Goal: Task Accomplishment & Management: Manage account settings

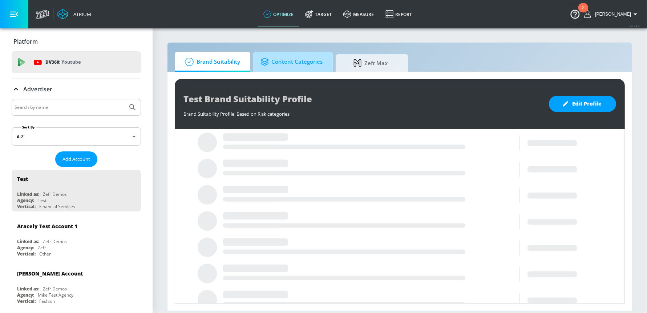
click at [270, 68] on span "Content Categories" at bounding box center [292, 61] width 62 height 17
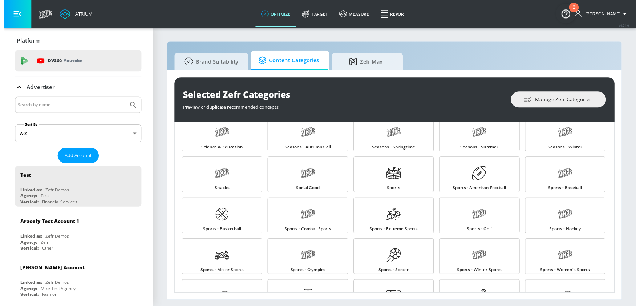
scroll to position [756, 0]
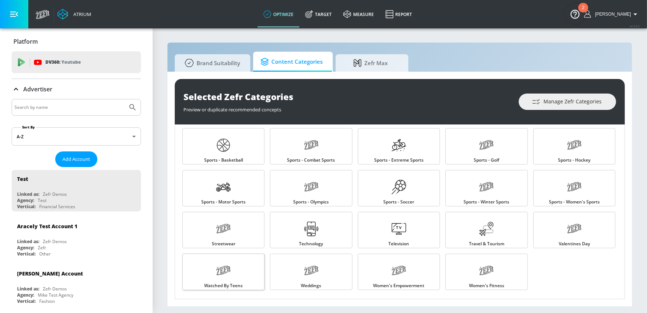
click at [210, 267] on link "Watched By Teens" at bounding box center [223, 271] width 82 height 36
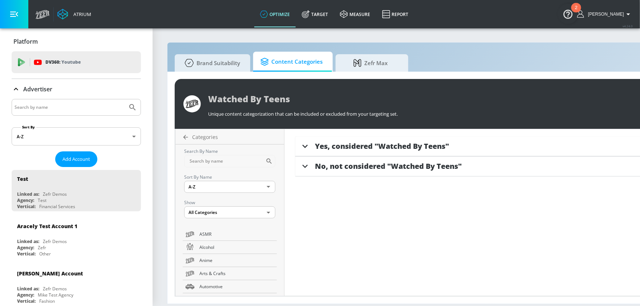
click at [302, 143] on icon at bounding box center [305, 146] width 11 height 11
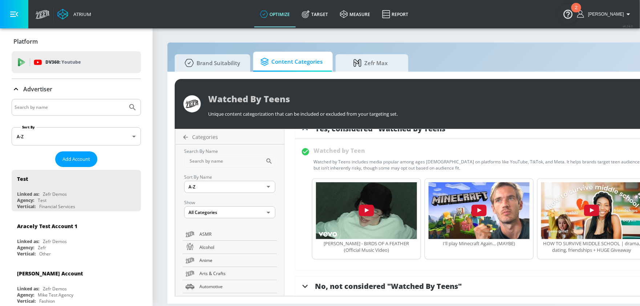
scroll to position [7, 0]
click at [312, 283] on div at bounding box center [305, 286] width 20 height 20
click at [287, 61] on span "Content Categories" at bounding box center [292, 61] width 62 height 17
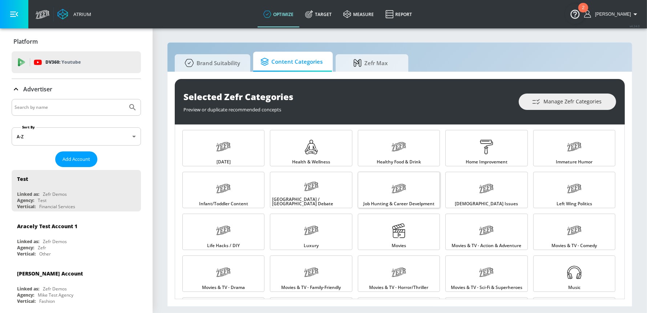
scroll to position [491, 0]
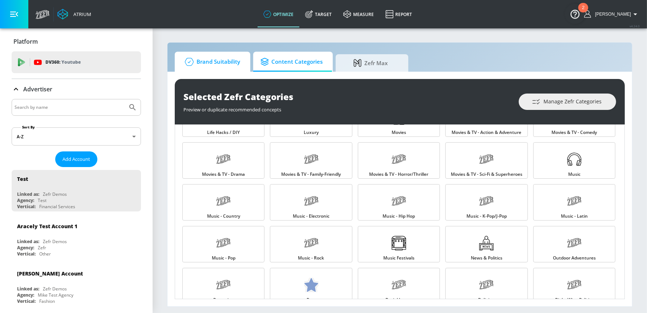
click at [230, 55] on span "Brand Suitability" at bounding box center [211, 61] width 58 height 17
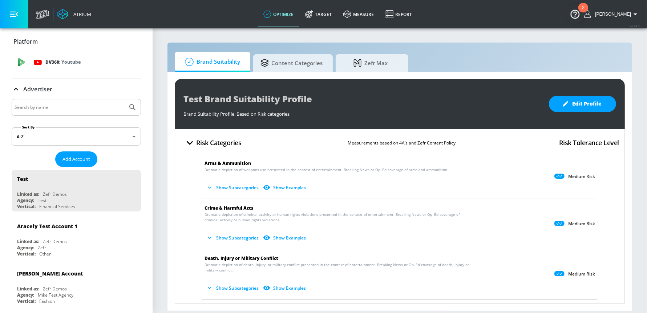
click at [16, 58] on div "DV360: Youtube" at bounding box center [76, 62] width 129 height 22
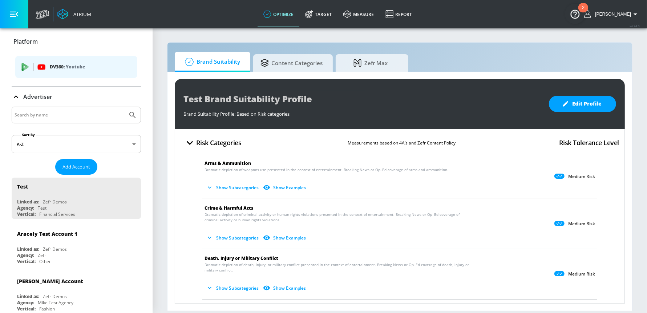
click at [20, 39] on p "Platform" at bounding box center [25, 41] width 24 height 8
click at [309, 72] on div "Test Brand Suitability Profile Brand Suitability Profile: Based on Risk categor…" at bounding box center [400, 191] width 465 height 239
click at [308, 68] on span "Content Categories" at bounding box center [292, 61] width 62 height 17
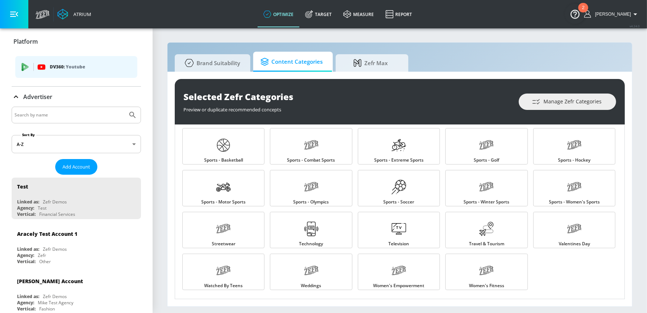
scroll to position [696, 0]
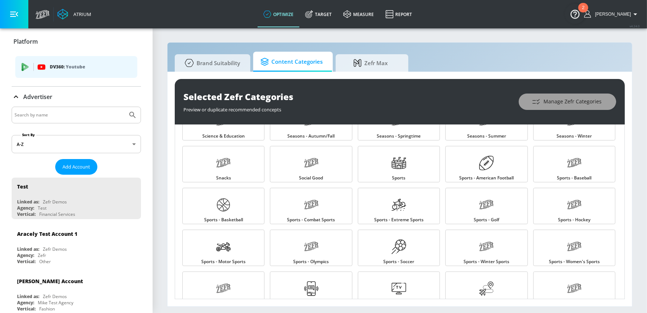
click at [547, 106] on button "Manage Zefr Categories" at bounding box center [567, 101] width 97 height 16
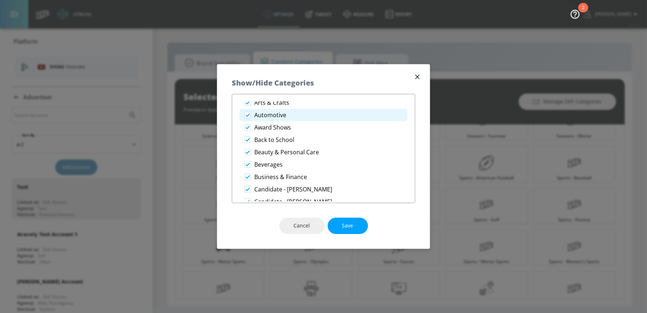
scroll to position [0, 0]
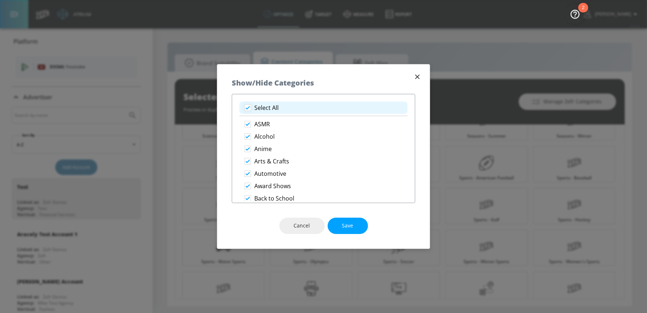
click at [247, 109] on input "checkbox" at bounding box center [247, 107] width 13 height 13
checkbox input "false"
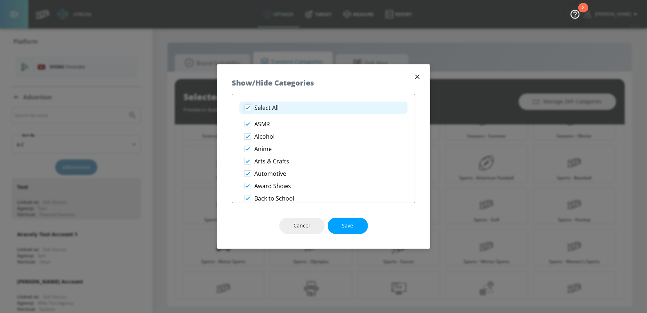
checkbox input "false"
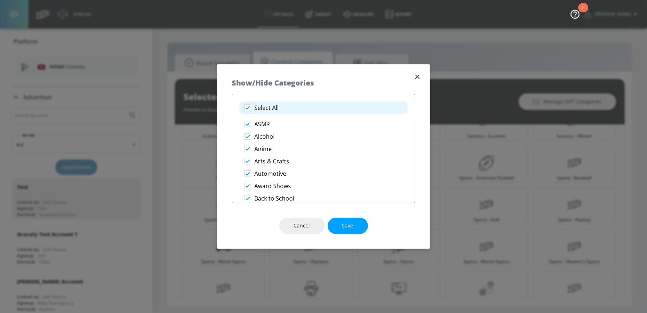
checkbox input "false"
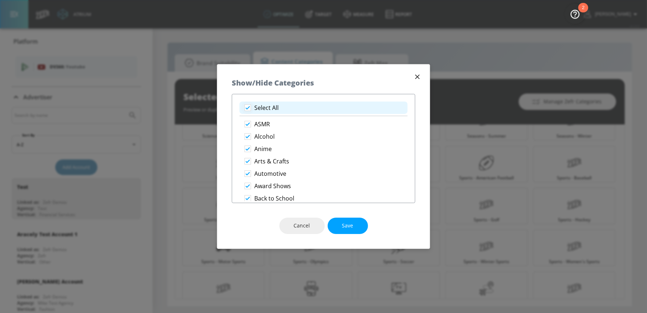
checkbox input "false"
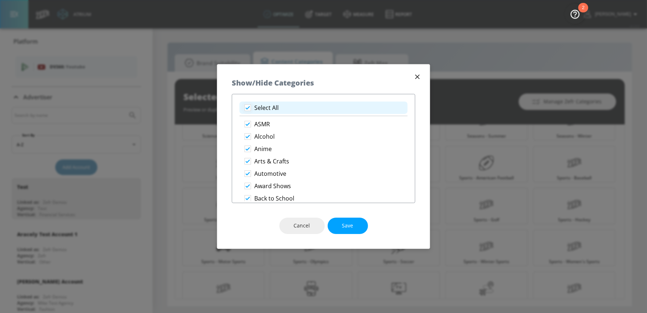
checkbox input "false"
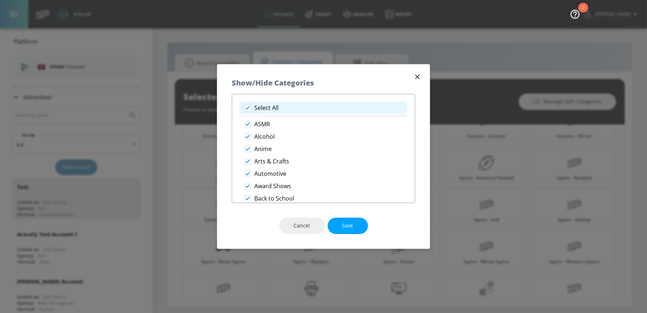
checkbox input "false"
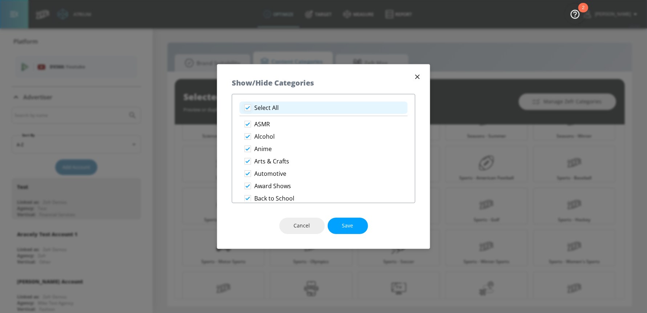
checkbox input "false"
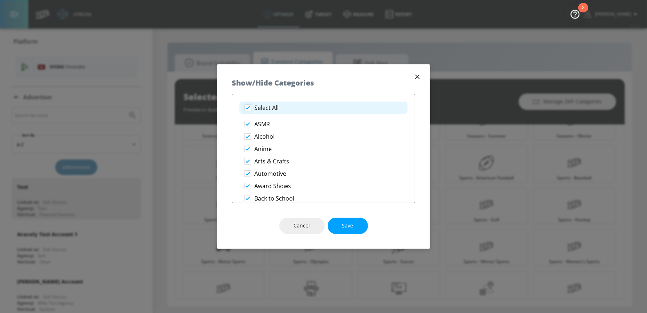
checkbox input "false"
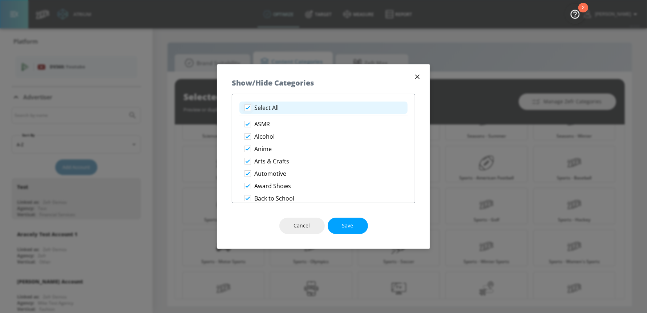
checkbox input "false"
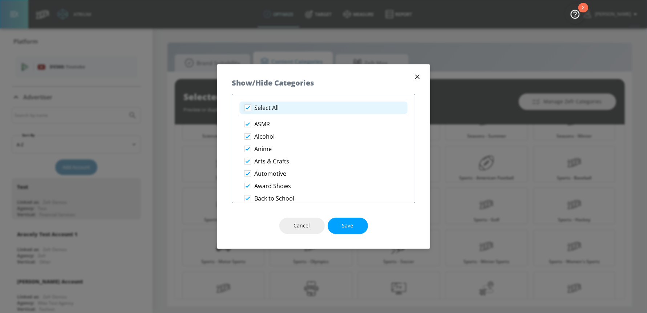
checkbox input "false"
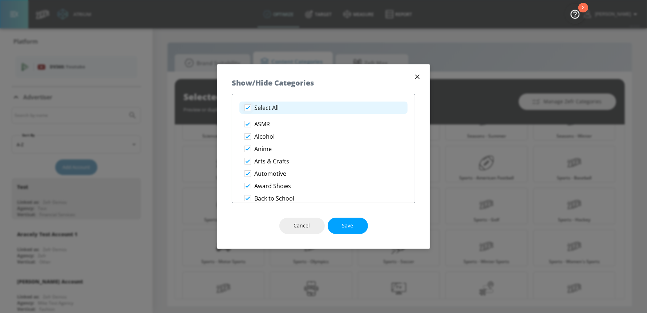
checkbox input "false"
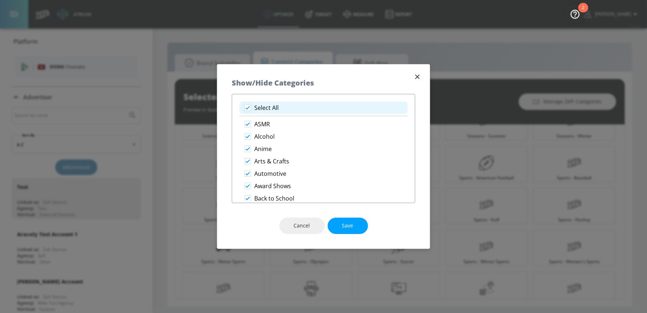
checkbox input "false"
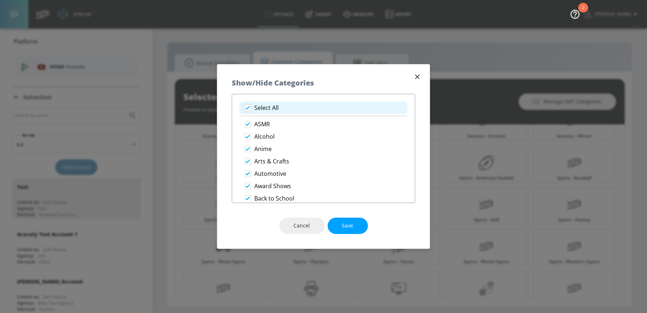
checkbox input "false"
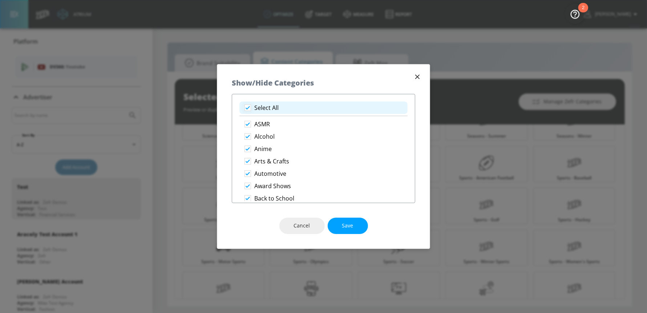
checkbox input "false"
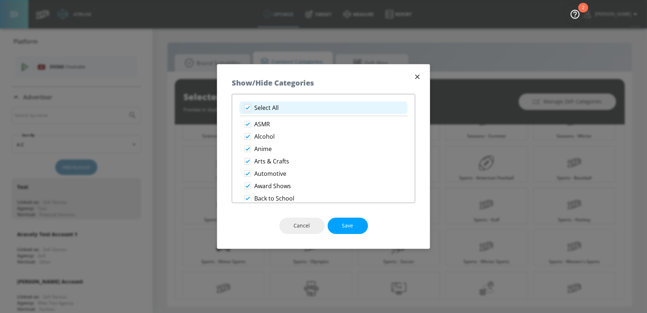
checkbox input "false"
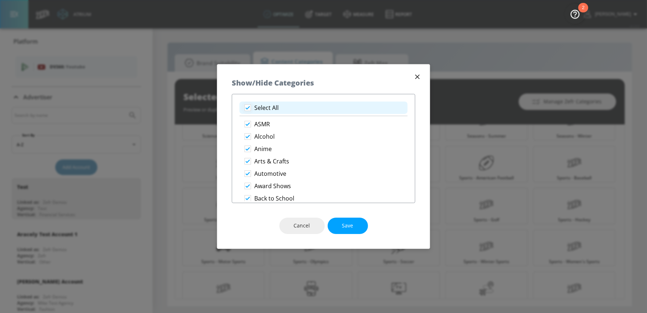
checkbox input "false"
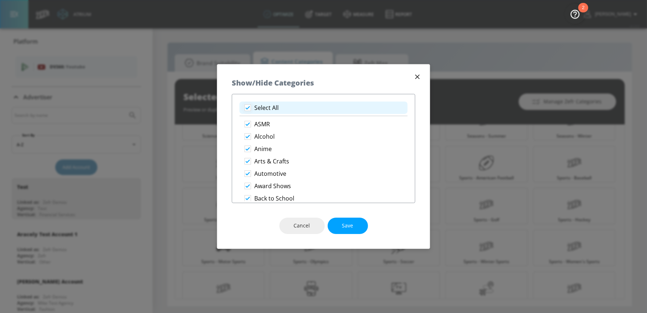
checkbox input "false"
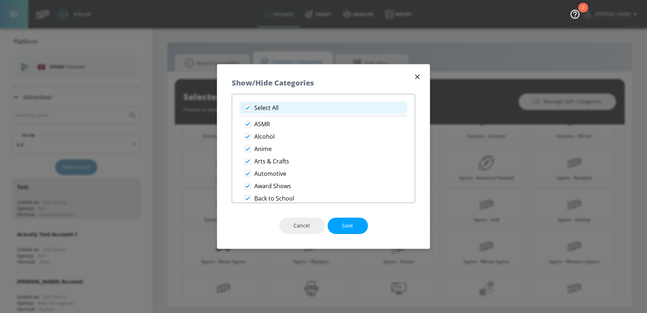
checkbox input "false"
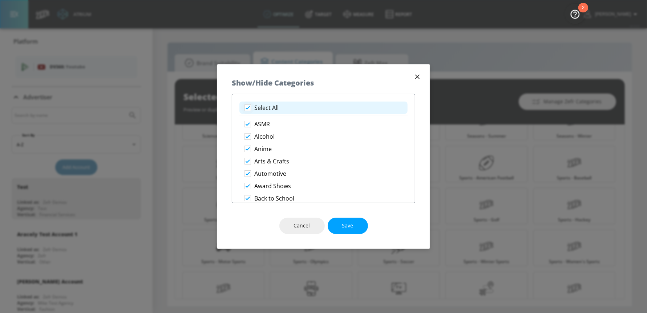
checkbox input "false"
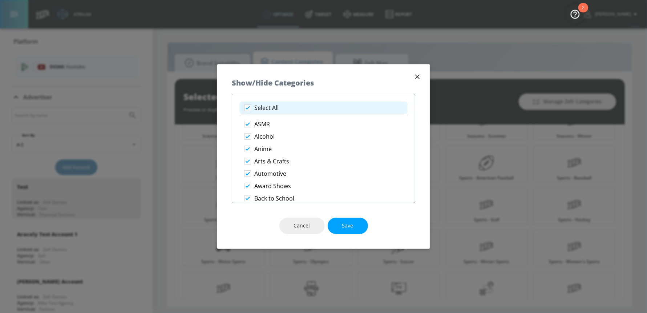
checkbox input "false"
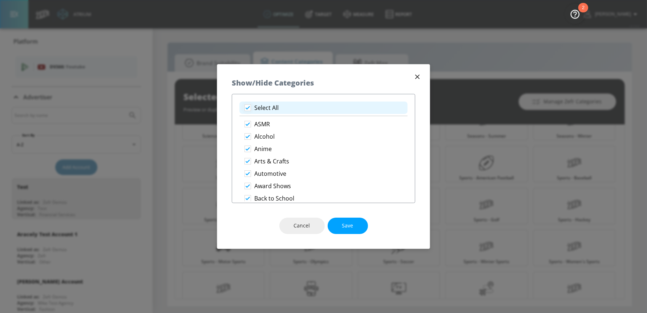
checkbox input "false"
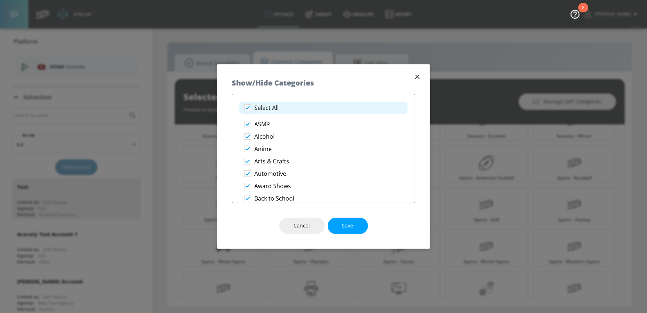
checkbox input "false"
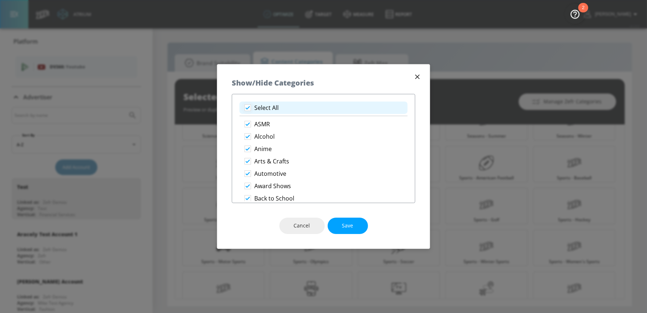
checkbox input "false"
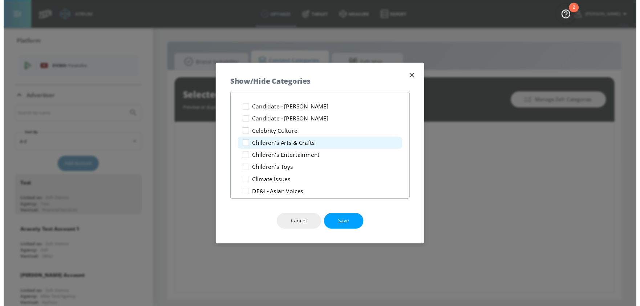
scroll to position [440, 0]
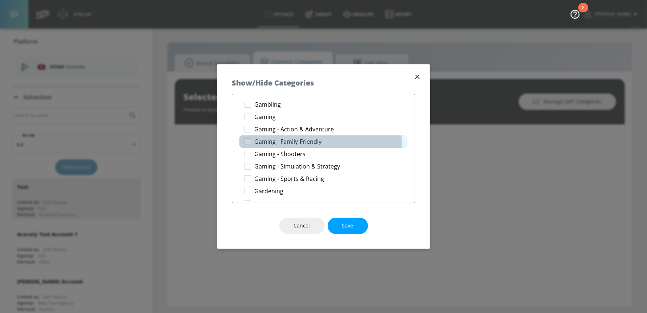
click at [261, 143] on p "Gaming - Family-Friendly" at bounding box center [287, 142] width 67 height 8
checkbox input "true"
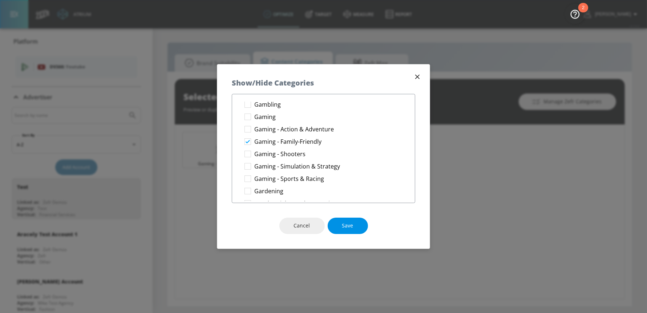
click at [354, 224] on button "Save" at bounding box center [348, 225] width 40 height 16
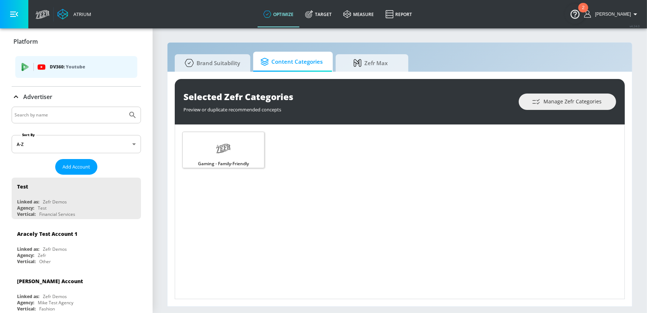
click at [236, 146] on link "Gaming - Family-Friendly" at bounding box center [223, 150] width 82 height 36
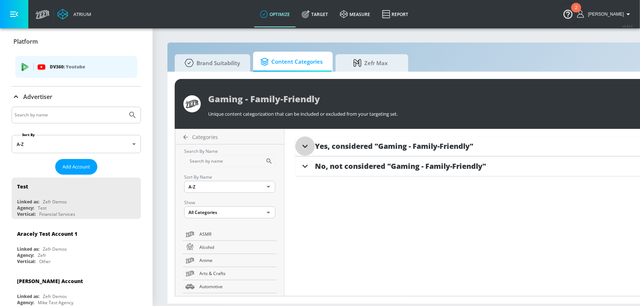
click at [307, 145] on icon at bounding box center [305, 145] width 5 height 3
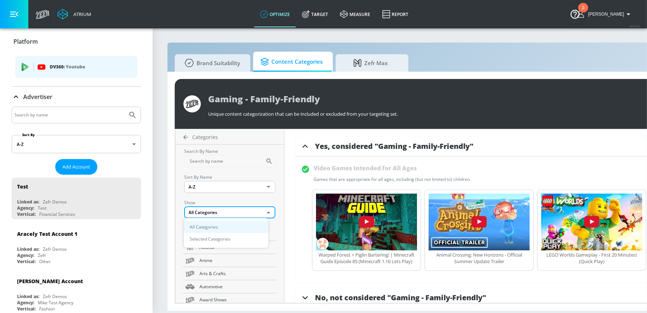
click at [237, 200] on body "Atrium optimize Target measure Report optimize Target measure Report v 4.24.0 […" at bounding box center [323, 156] width 647 height 313
click at [293, 239] on div at bounding box center [323, 156] width 647 height 313
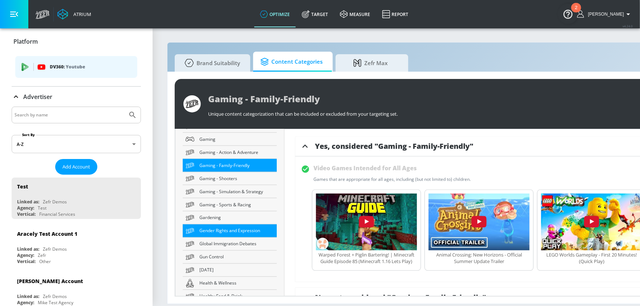
scroll to position [551, 0]
